Goal: Task Accomplishment & Management: Use online tool/utility

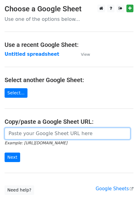
click at [20, 134] on input "url" at bounding box center [68, 134] width 126 height 12
click at [32, 133] on input "url" at bounding box center [68, 134] width 126 height 12
paste input "[URL][DOMAIN_NAME]"
type input "[URL][DOMAIN_NAME]"
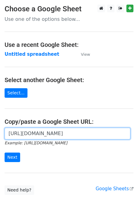
click at [5, 152] on input "Next" at bounding box center [13, 156] width 16 height 9
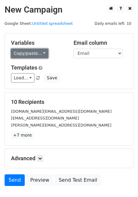
click at [22, 49] on link "Copy/paste..." at bounding box center [29, 53] width 37 height 9
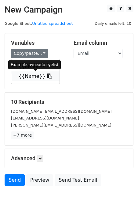
click at [24, 77] on link "{{Name}}" at bounding box center [35, 76] width 48 height 10
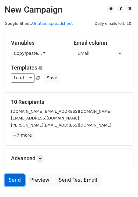
click at [10, 181] on link "Send" at bounding box center [15, 180] width 20 height 12
